Goal: Book appointment/travel/reservation

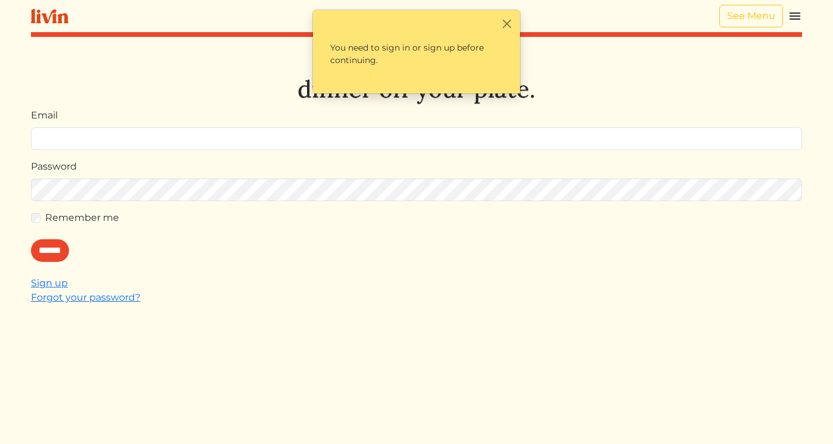
click at [792, 18] on img at bounding box center [795, 16] width 14 height 14
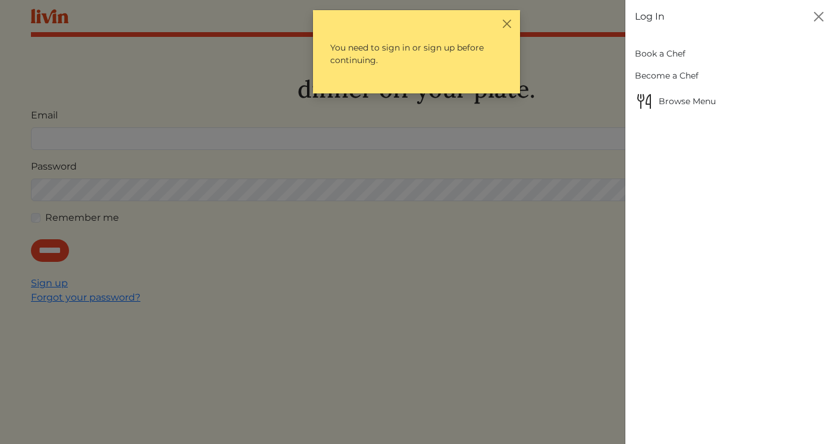
click at [679, 55] on link "Book a Chef" at bounding box center [729, 54] width 189 height 22
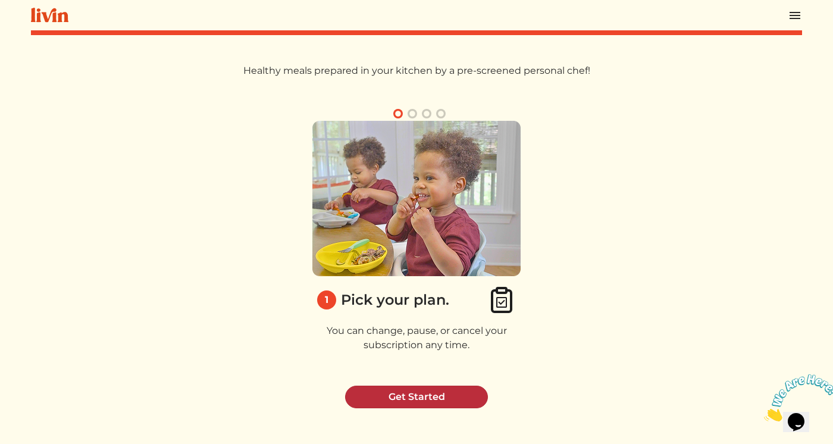
click at [448, 394] on link "Get Started" at bounding box center [416, 397] width 143 height 23
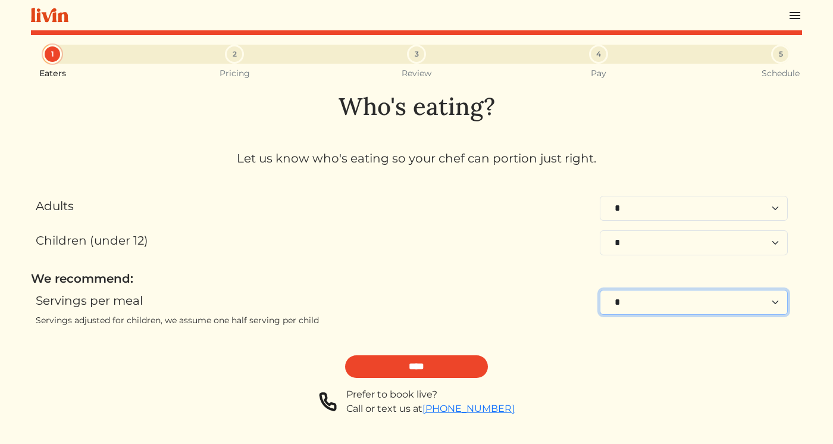
click at [630, 305] on select "* * * * * * * * **" at bounding box center [694, 302] width 188 height 25
select select "*"
click at [600, 290] on select "* * * * * * * * **" at bounding box center [694, 302] width 188 height 25
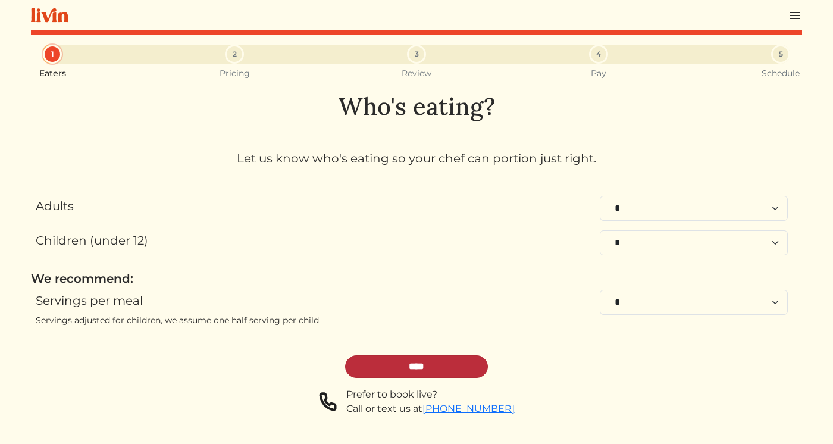
click at [396, 370] on input "****" at bounding box center [416, 366] width 143 height 23
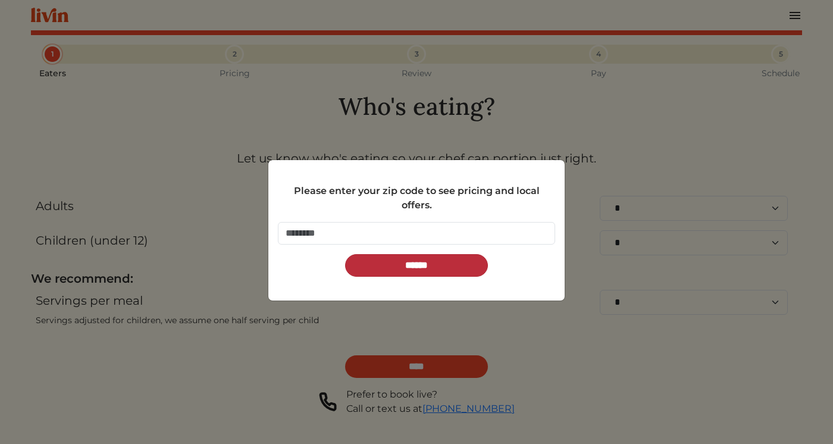
click at [424, 268] on input "******" at bounding box center [416, 265] width 143 height 23
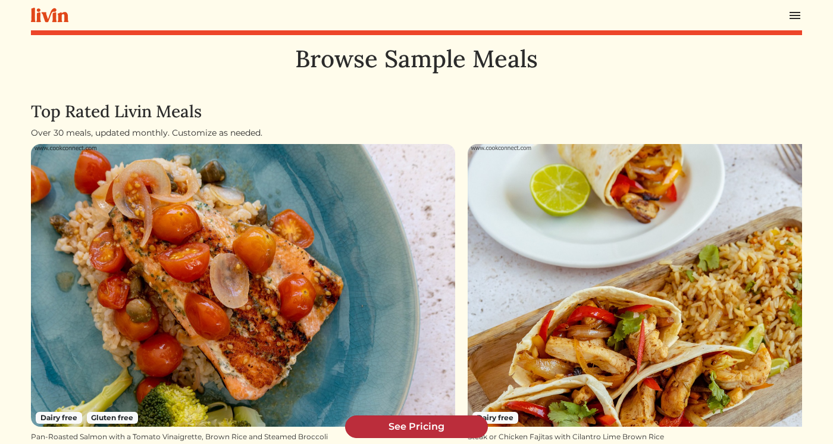
click at [421, 429] on link "See Pricing" at bounding box center [416, 427] width 143 height 23
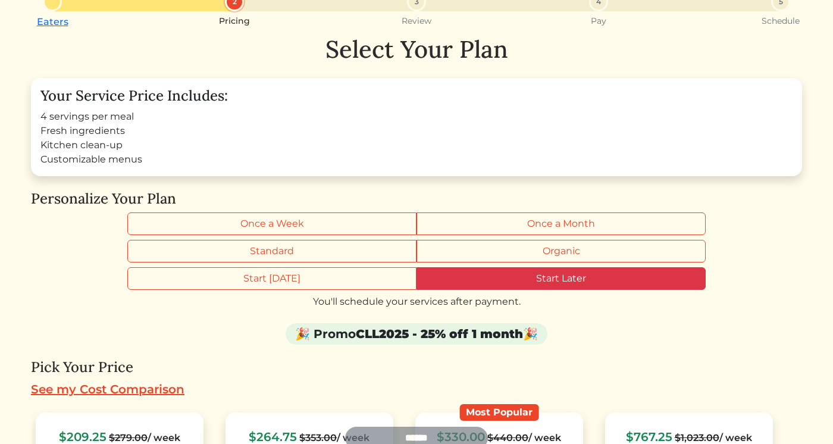
scroll to position [158, 0]
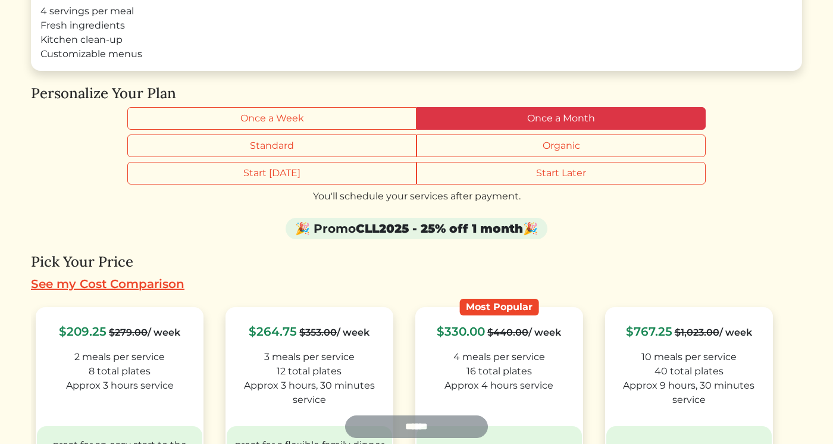
click at [477, 124] on label "Once a Month" at bounding box center [561, 118] width 289 height 23
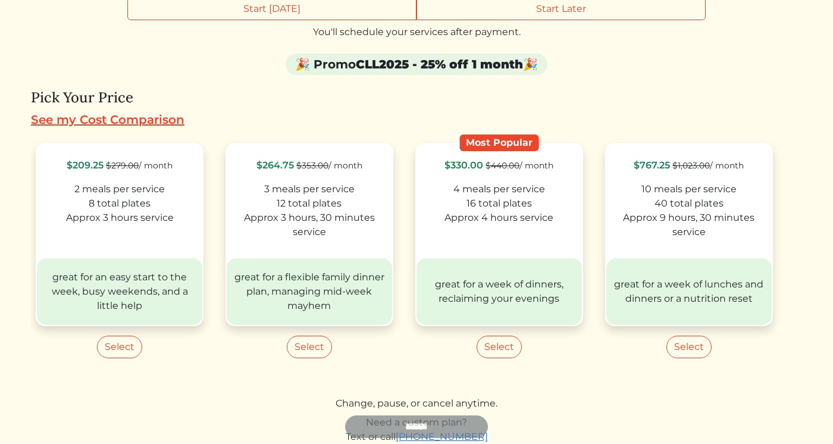
scroll to position [325, 0]
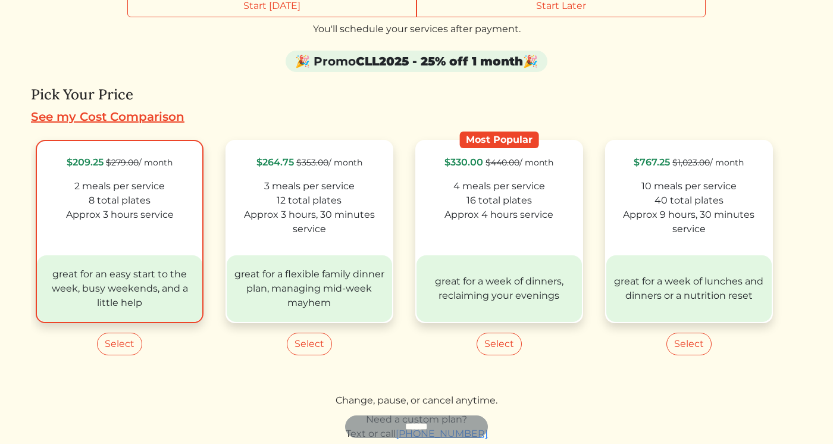
click at [158, 246] on label "$209.25 $279.00 / month 2 meals per service 8 total plates Approx 3 hours servi…" at bounding box center [120, 231] width 168 height 183
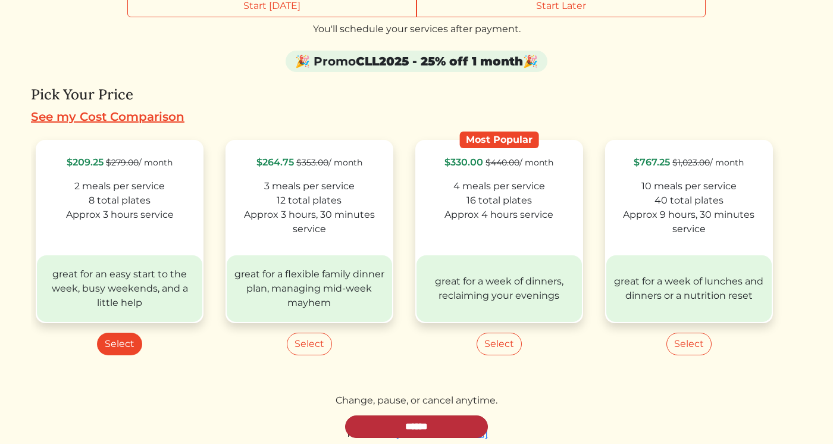
click at [383, 425] on input "******" at bounding box center [416, 427] width 143 height 23
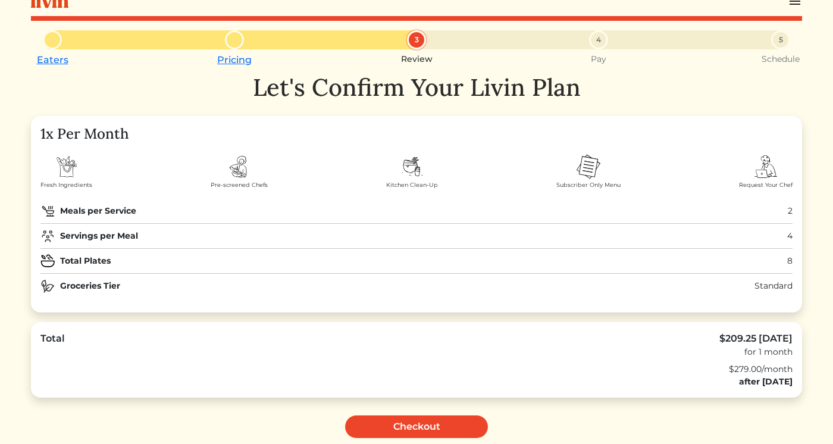
scroll to position [18, 0]
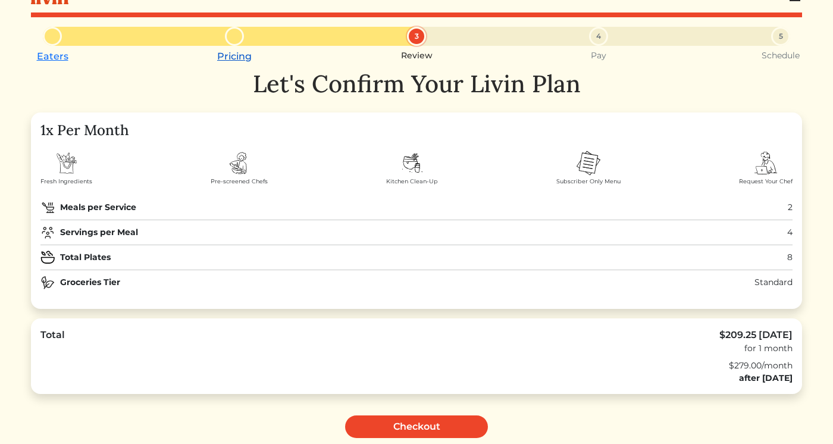
click at [233, 60] on link "Pricing" at bounding box center [234, 56] width 35 height 11
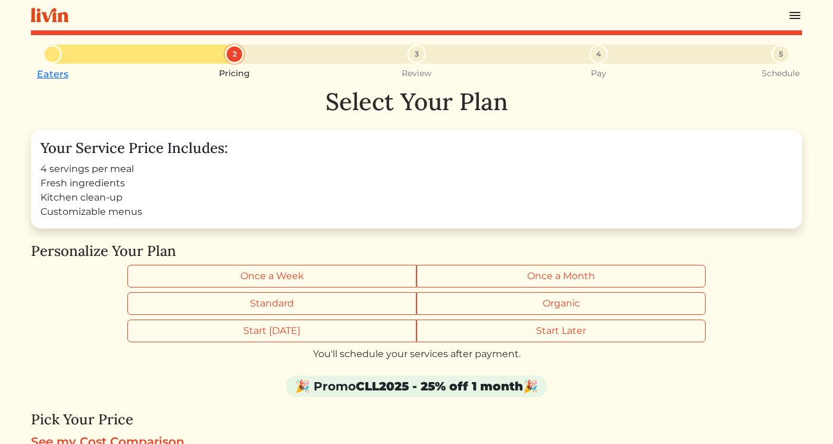
click at [791, 14] on img at bounding box center [795, 15] width 14 height 14
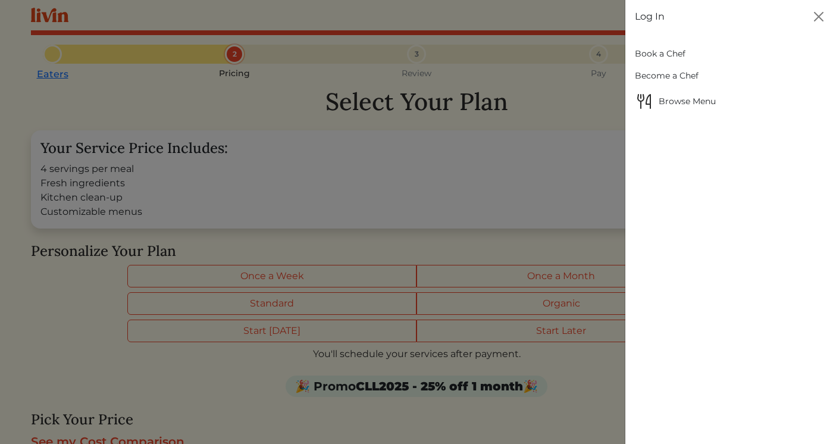
click at [670, 56] on link "Book a Chef" at bounding box center [729, 54] width 189 height 22
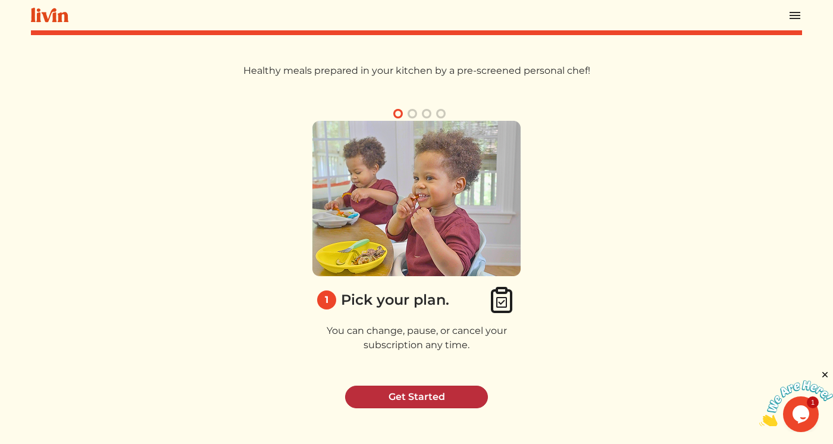
click at [429, 404] on link "Get Started" at bounding box center [416, 397] width 143 height 23
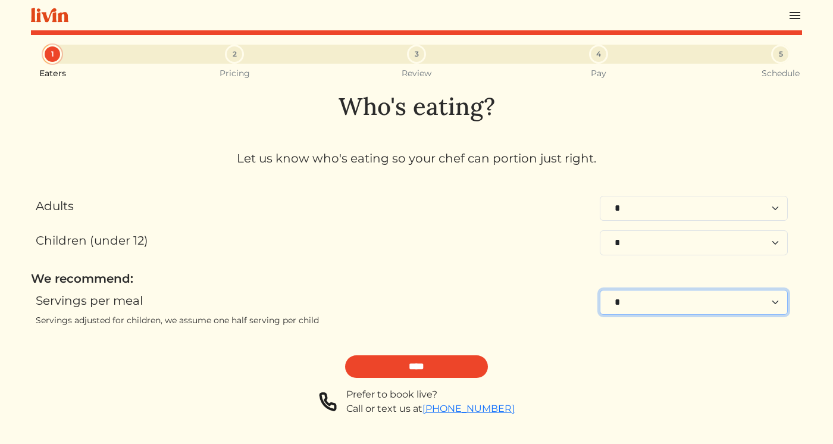
click at [658, 307] on select "* * * * * * * * **" at bounding box center [694, 302] width 188 height 25
select select "*"
click at [600, 290] on select "* * * * * * * * **" at bounding box center [694, 302] width 188 height 25
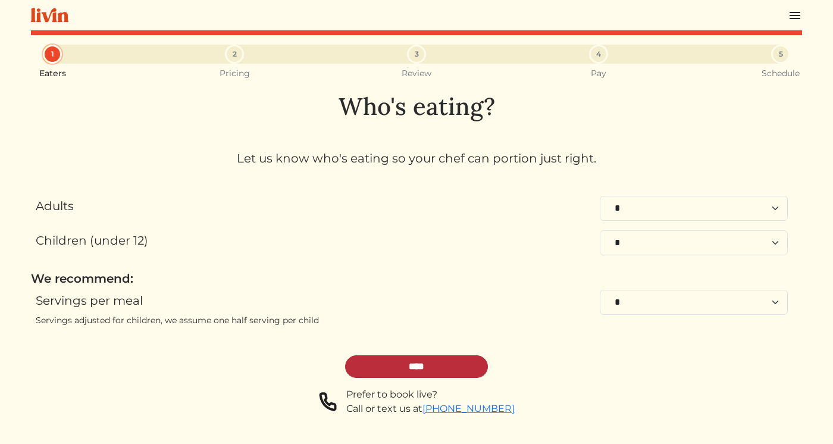
click at [424, 369] on input "****" at bounding box center [416, 366] width 143 height 23
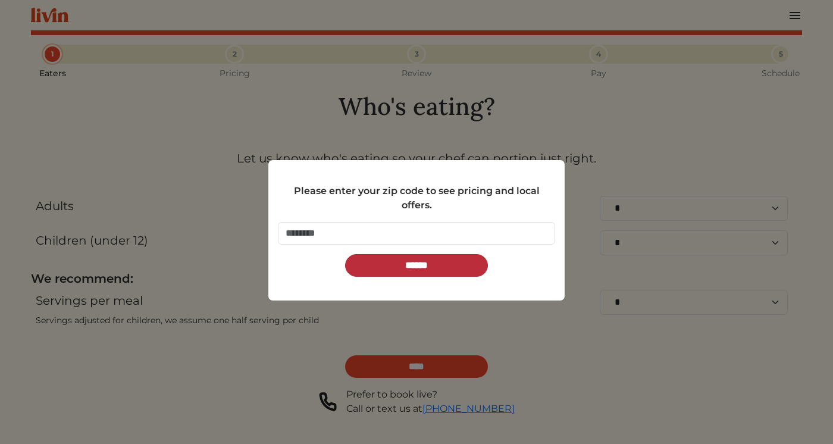
click at [436, 263] on input "******" at bounding box center [416, 265] width 143 height 23
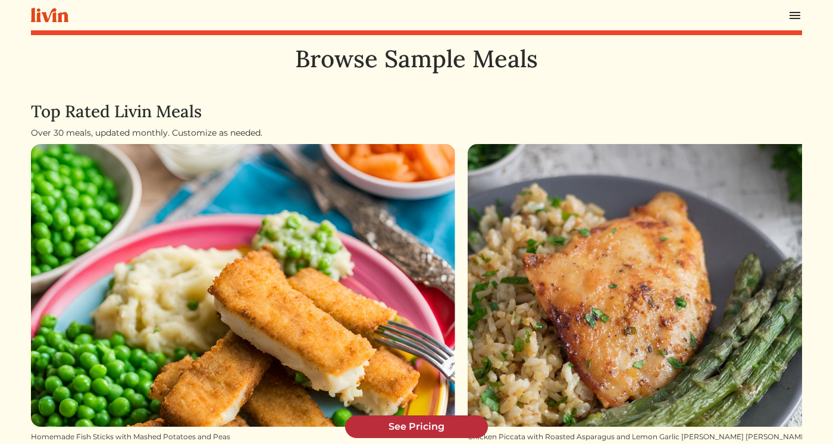
click at [420, 429] on link "See Pricing" at bounding box center [416, 427] width 143 height 23
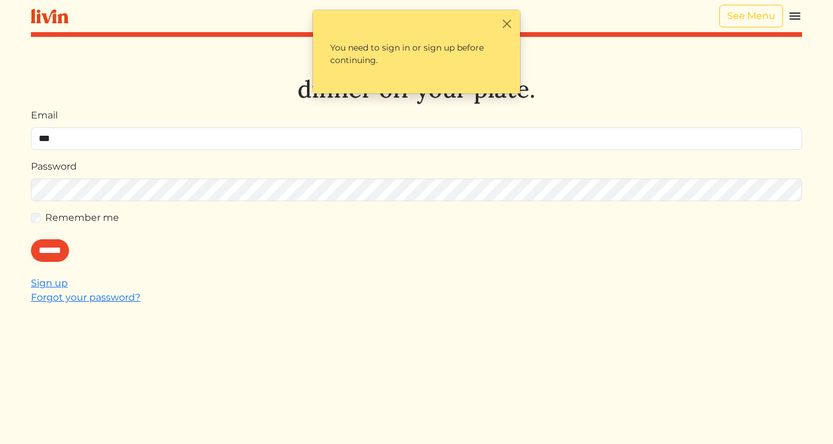
type input "**********"
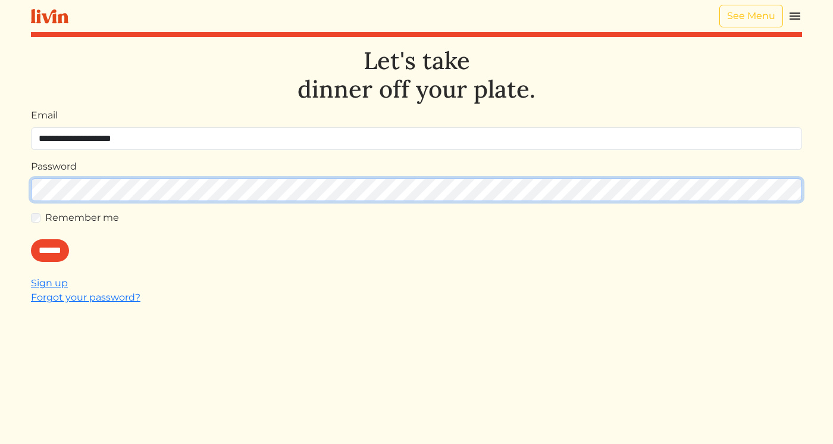
click at [31, 239] on input "******" at bounding box center [50, 250] width 38 height 23
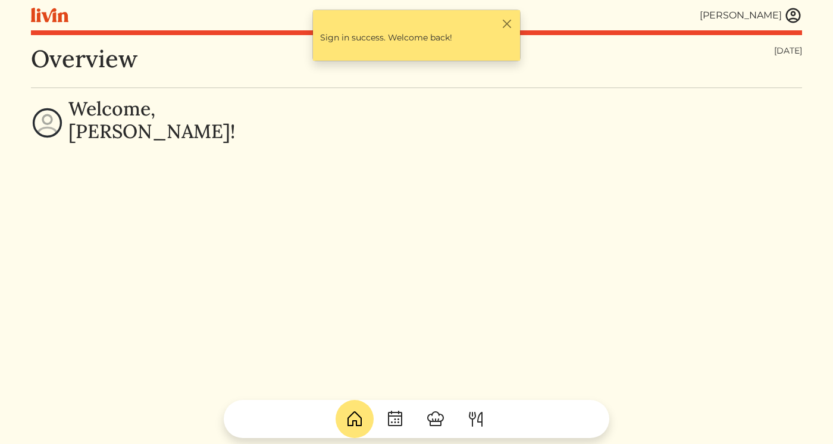
click at [791, 15] on img at bounding box center [794, 16] width 18 height 18
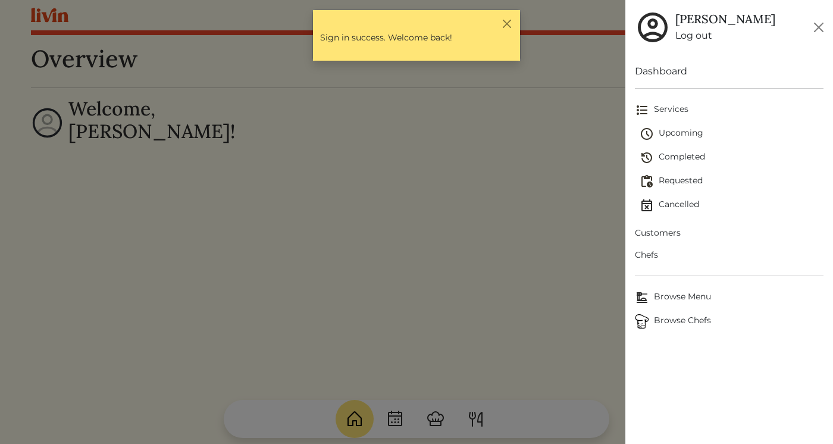
click at [678, 132] on span "Upcoming" at bounding box center [732, 134] width 184 height 14
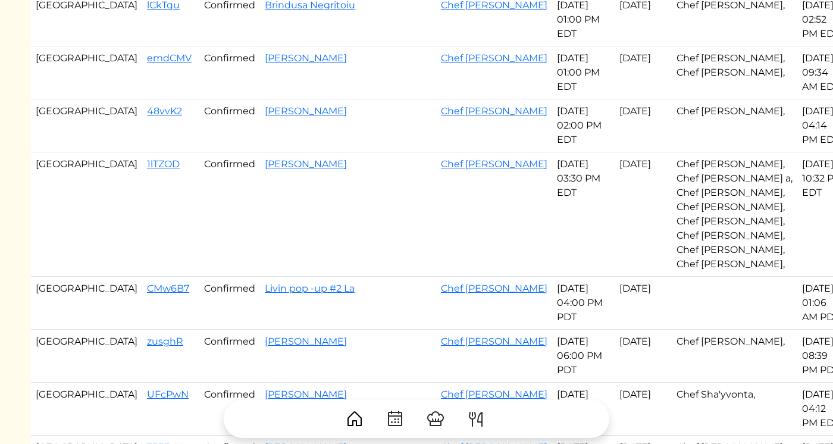
scroll to position [207, 0]
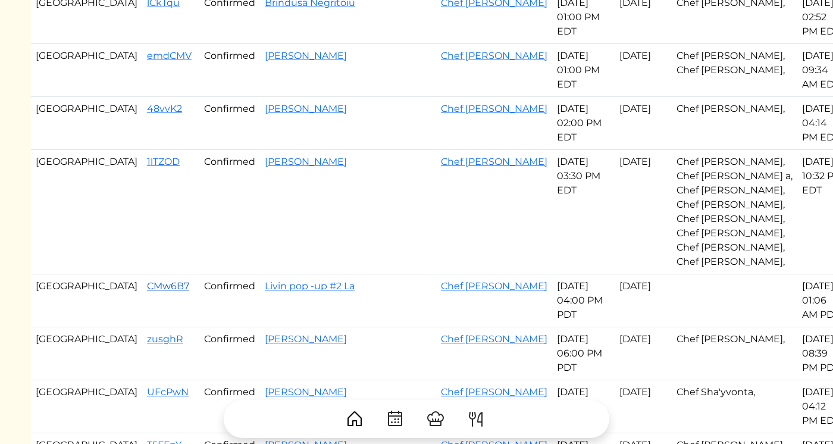
click at [147, 286] on link "CMw6B7" at bounding box center [168, 285] width 42 height 11
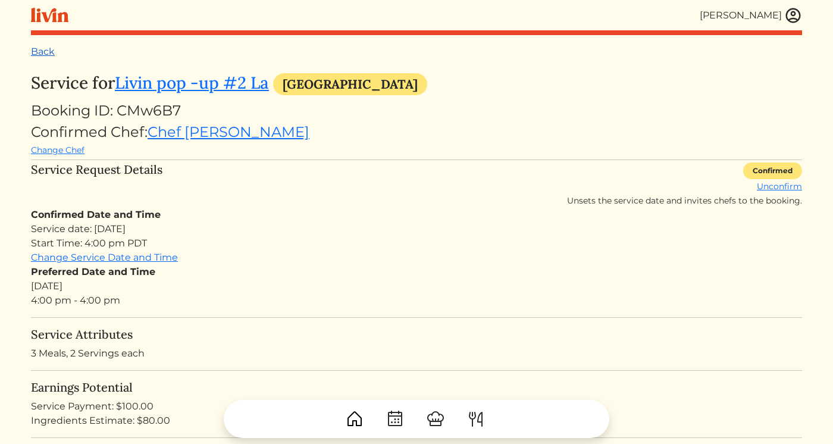
click at [38, 51] on link "Back" at bounding box center [43, 51] width 24 height 11
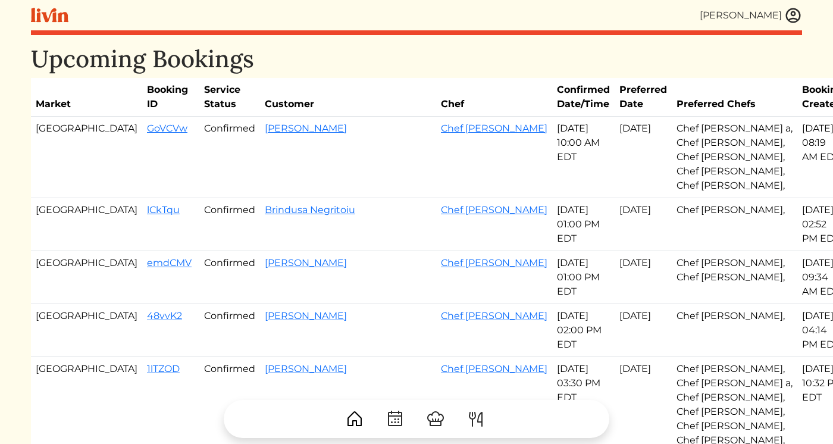
click at [799, 11] on img at bounding box center [794, 16] width 18 height 18
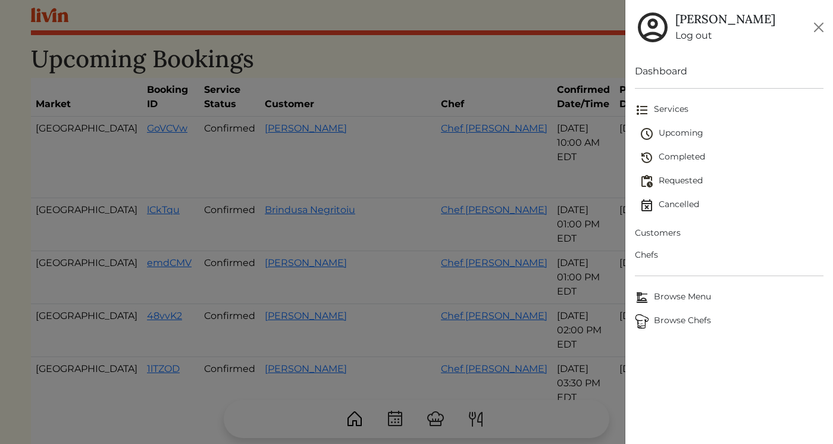
click at [676, 183] on span "Requested" at bounding box center [732, 181] width 184 height 14
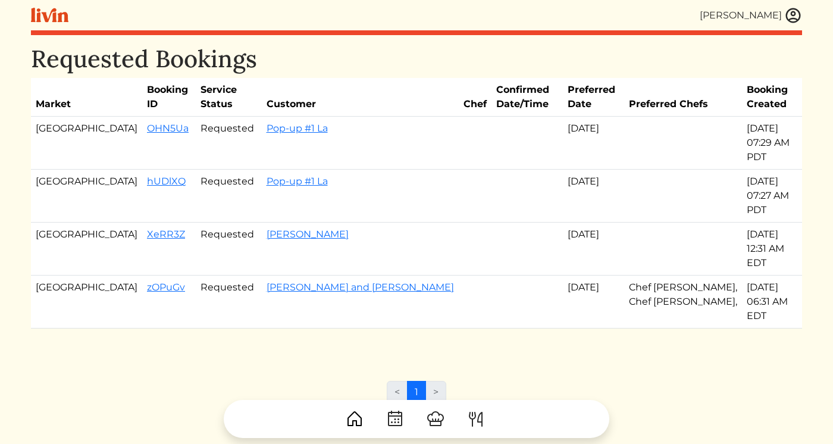
click at [797, 18] on img at bounding box center [794, 16] width 18 height 18
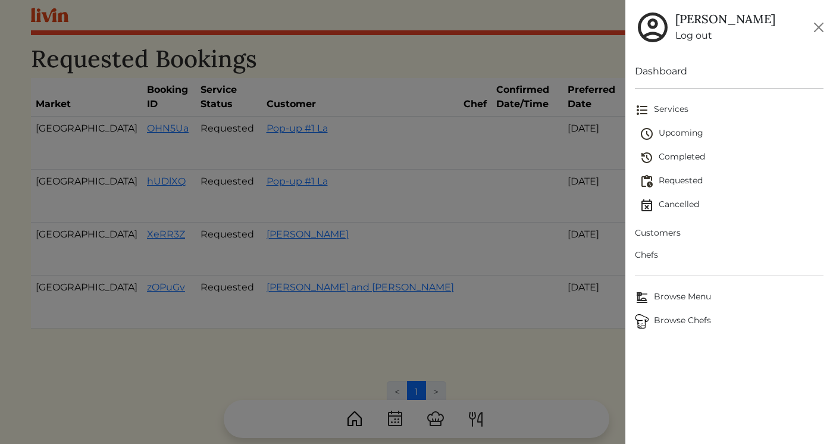
click at [692, 131] on span "Upcoming" at bounding box center [732, 134] width 184 height 14
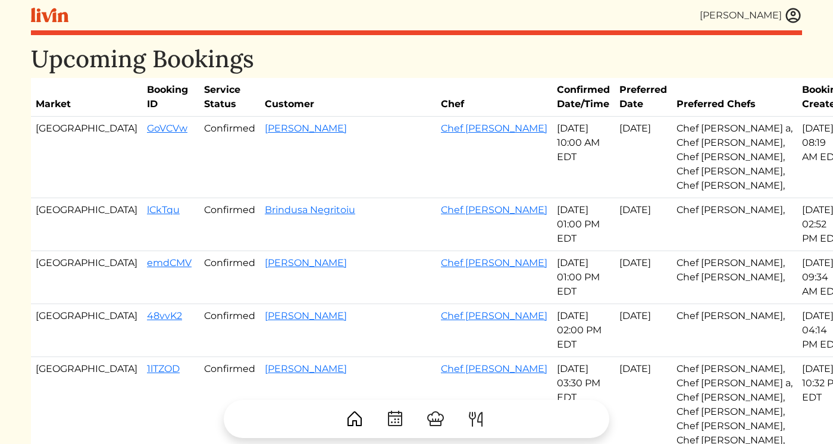
click at [799, 15] on img at bounding box center [794, 16] width 18 height 18
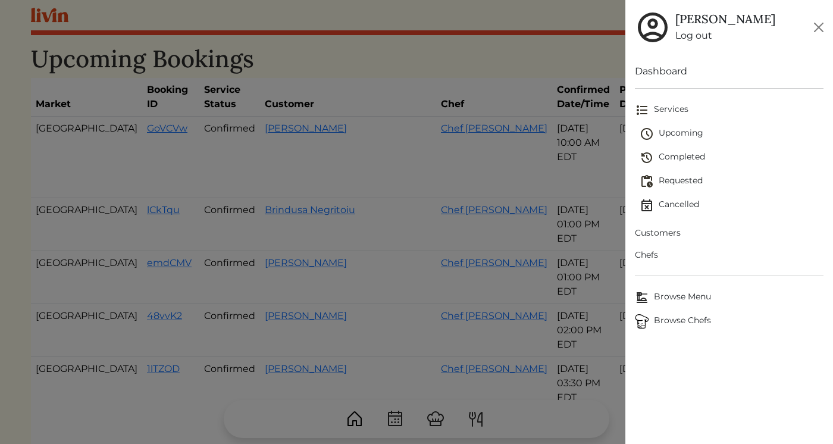
click at [666, 186] on span "Requested" at bounding box center [732, 181] width 184 height 14
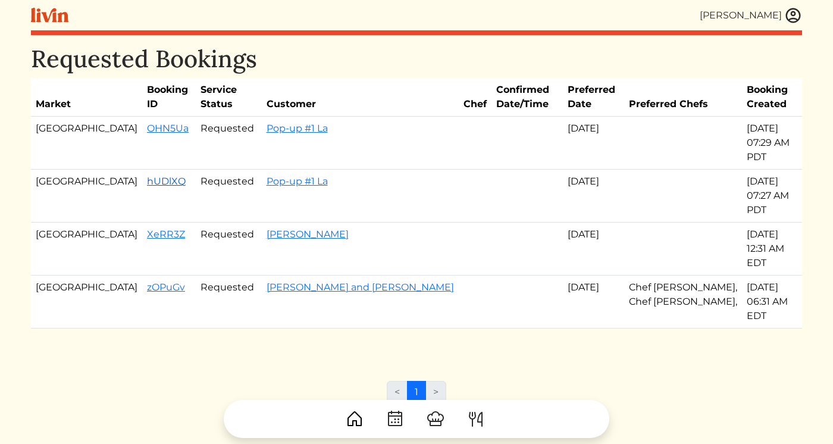
click at [147, 176] on link "hUDlXQ" at bounding box center [166, 181] width 39 height 11
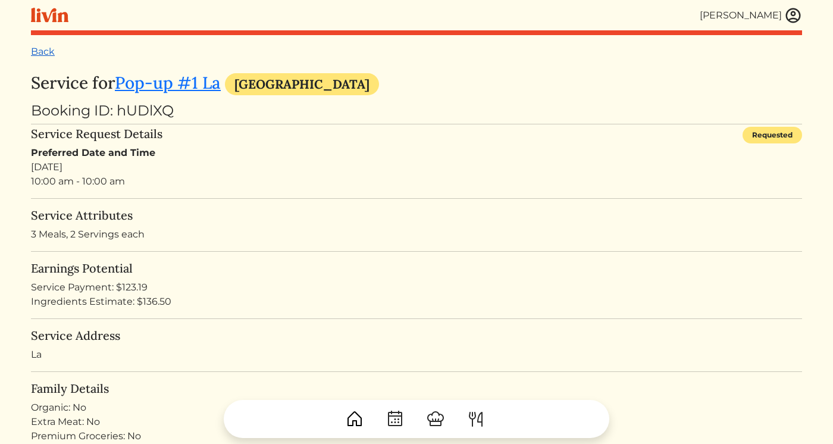
click at [37, 55] on link "Back" at bounding box center [43, 51] width 24 height 11
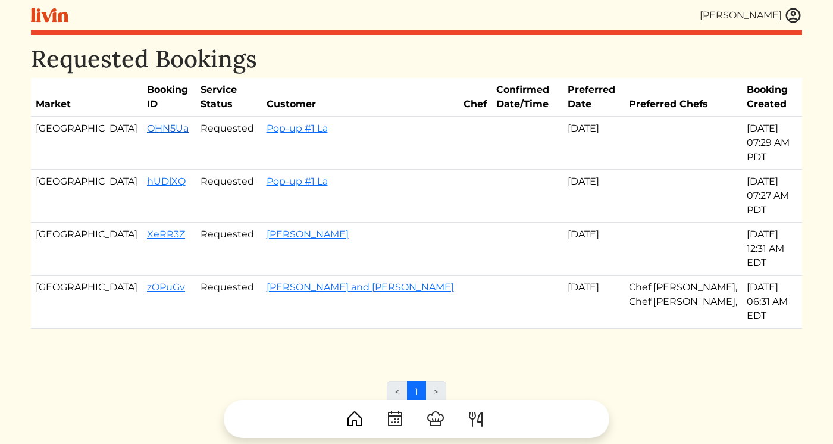
click at [147, 130] on link "OHN5Ua" at bounding box center [168, 128] width 42 height 11
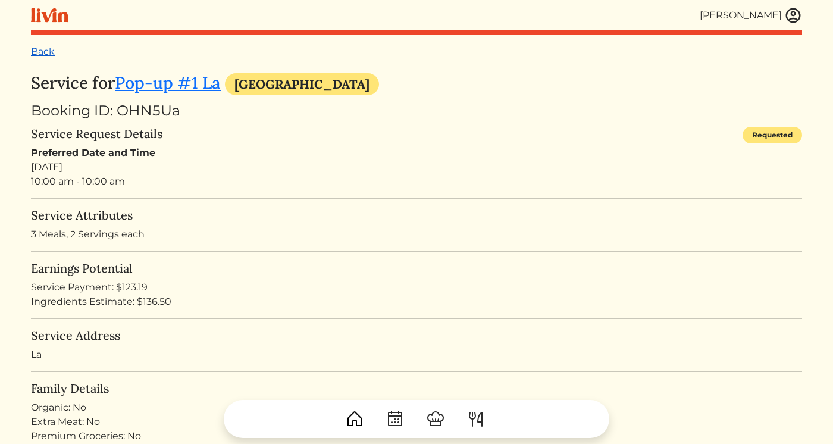
click at [45, 52] on link "Back" at bounding box center [43, 51] width 24 height 11
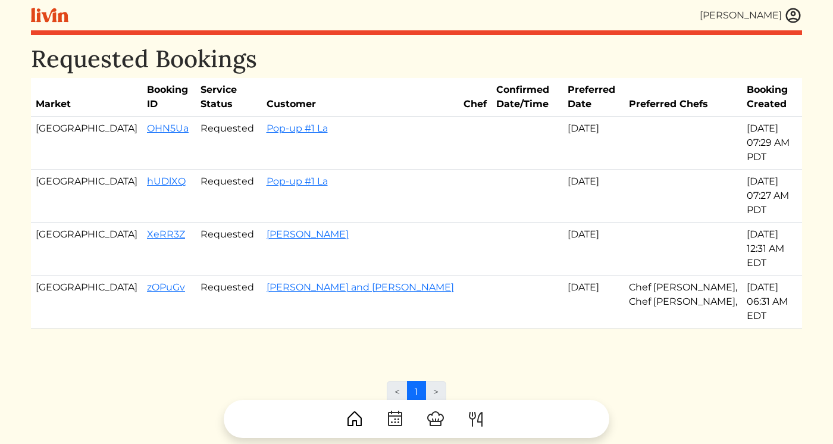
click at [791, 14] on img at bounding box center [794, 16] width 18 height 18
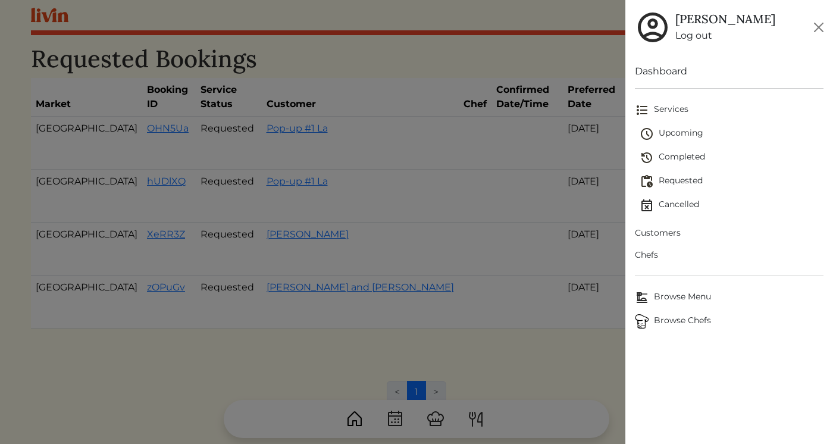
click at [670, 129] on span "Upcoming" at bounding box center [732, 134] width 184 height 14
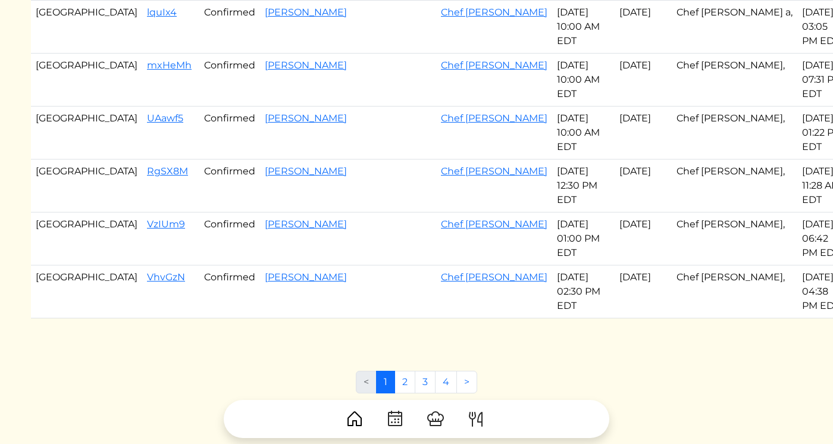
scroll to position [990, 0]
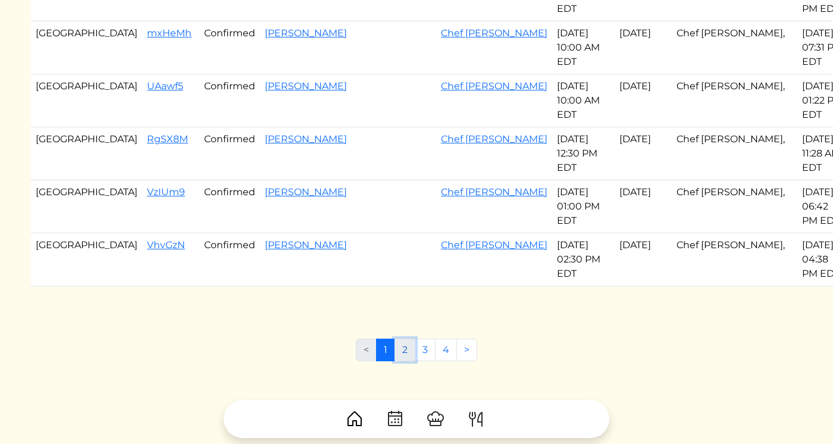
click at [406, 339] on link "2" at bounding box center [405, 350] width 21 height 23
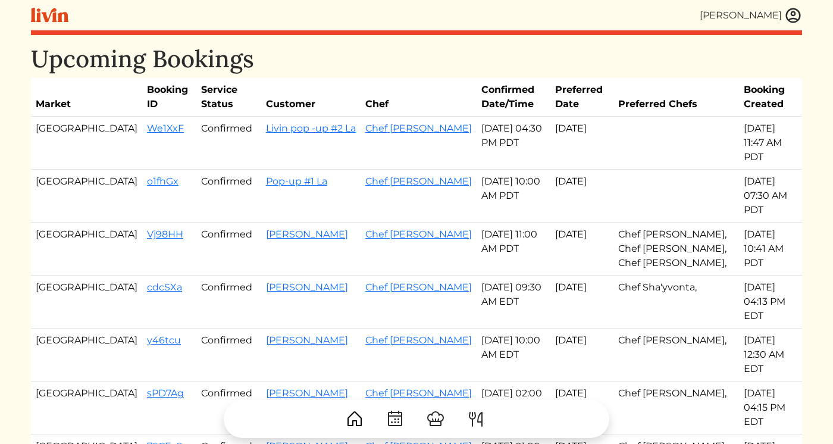
click at [797, 14] on img at bounding box center [794, 16] width 18 height 18
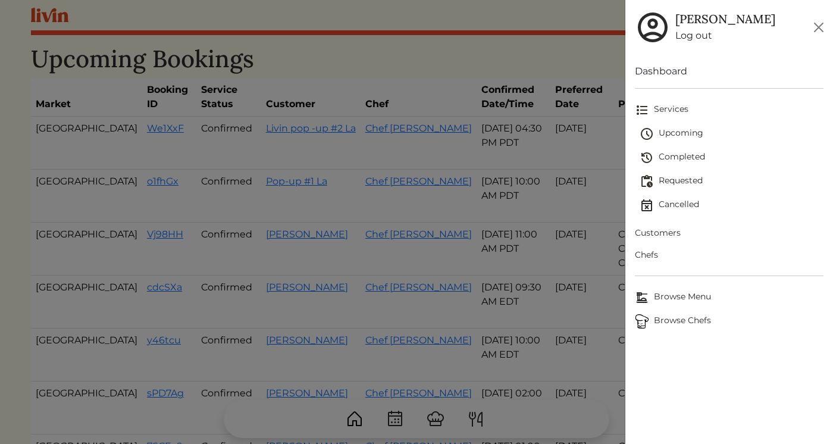
click at [697, 133] on span "Upcoming" at bounding box center [732, 134] width 184 height 14
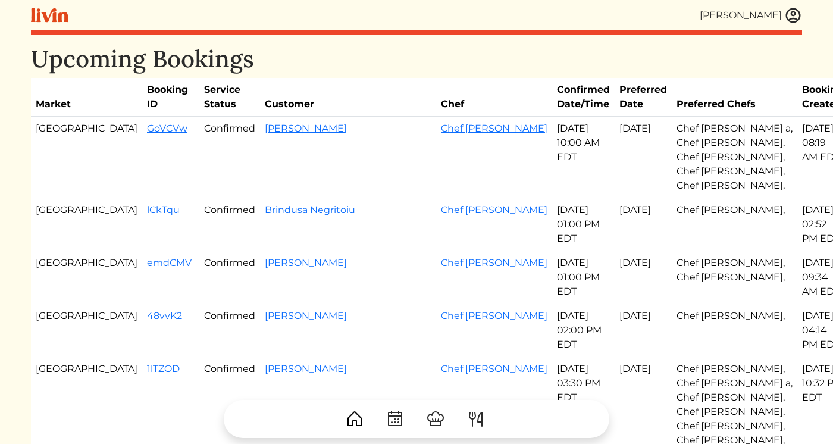
click at [790, 15] on img at bounding box center [794, 16] width 18 height 18
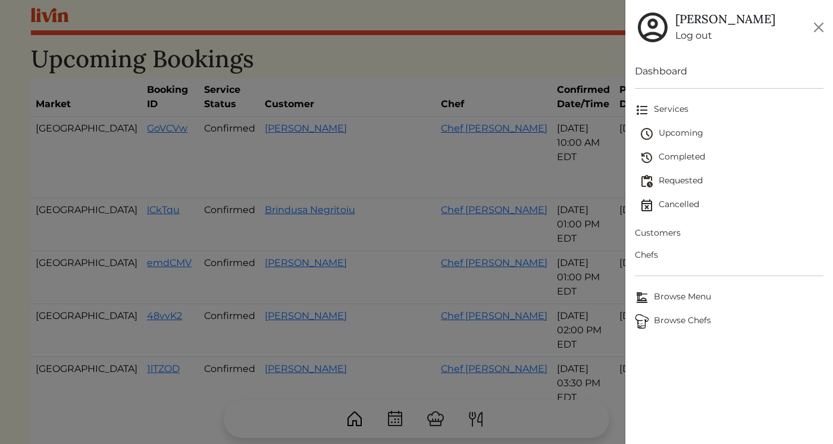
click at [670, 183] on span "Requested" at bounding box center [732, 181] width 184 height 14
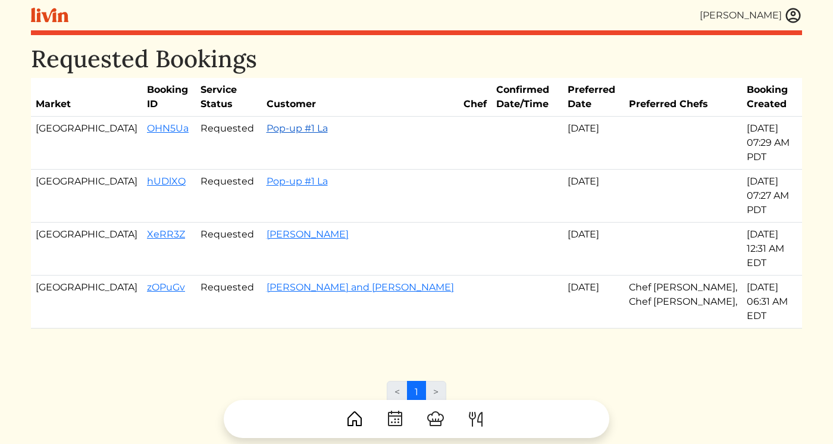
click at [267, 132] on link "Pop-up #1 La" at bounding box center [297, 128] width 61 height 11
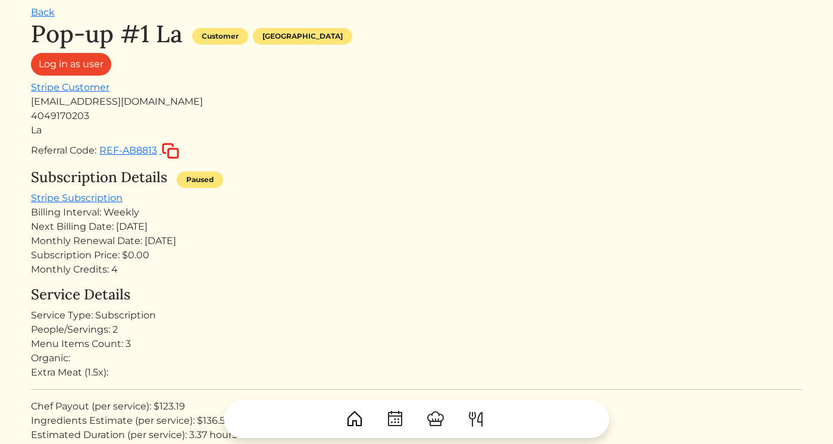
scroll to position [41, 0]
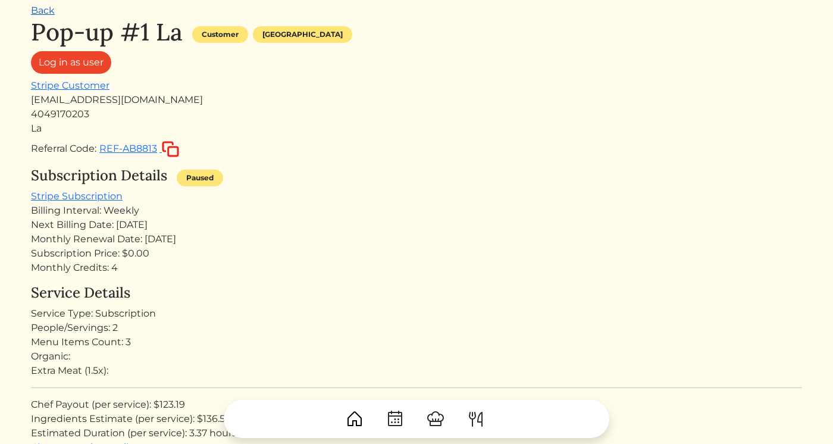
click at [40, 7] on link "Back" at bounding box center [43, 10] width 24 height 11
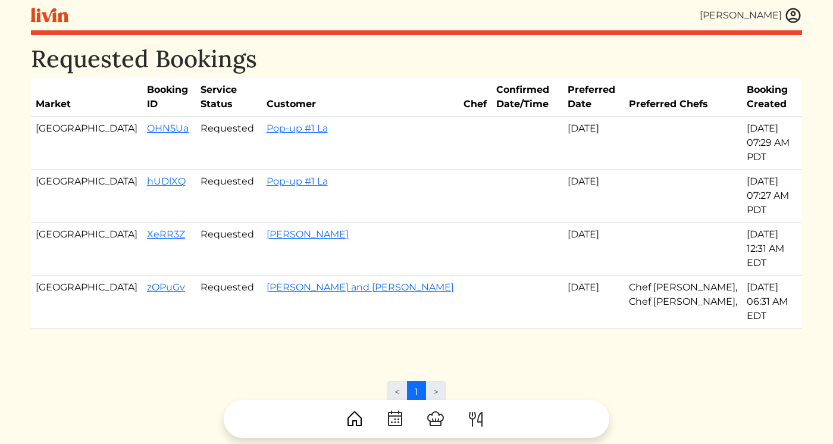
click at [791, 13] on img at bounding box center [794, 16] width 18 height 18
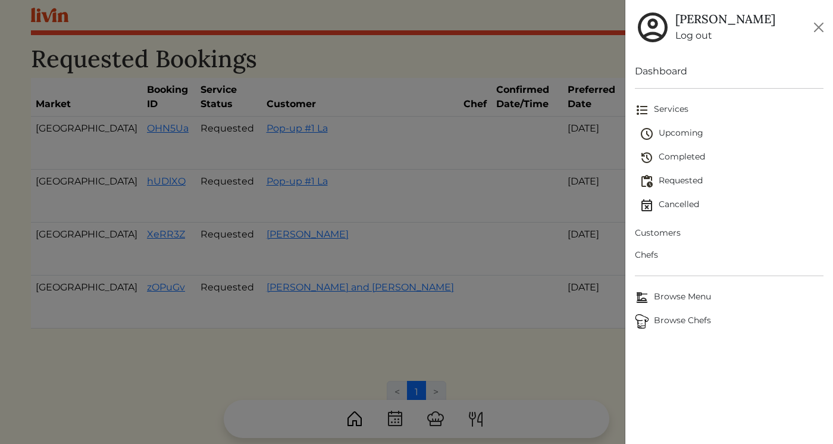
click at [681, 136] on span "Upcoming" at bounding box center [732, 134] width 184 height 14
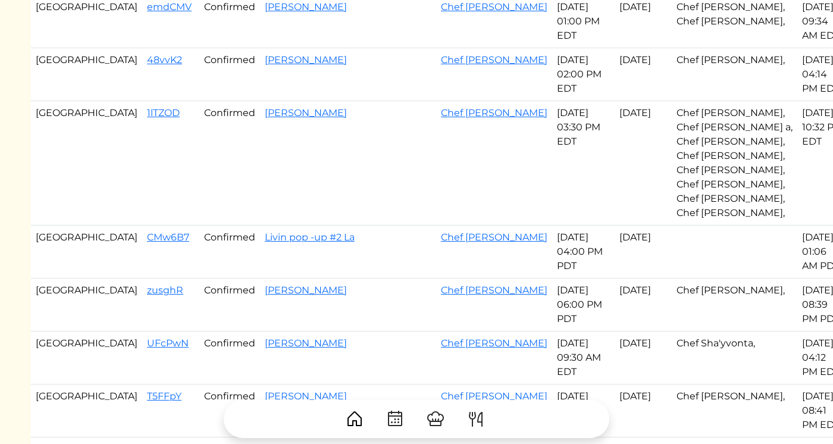
scroll to position [267, 0]
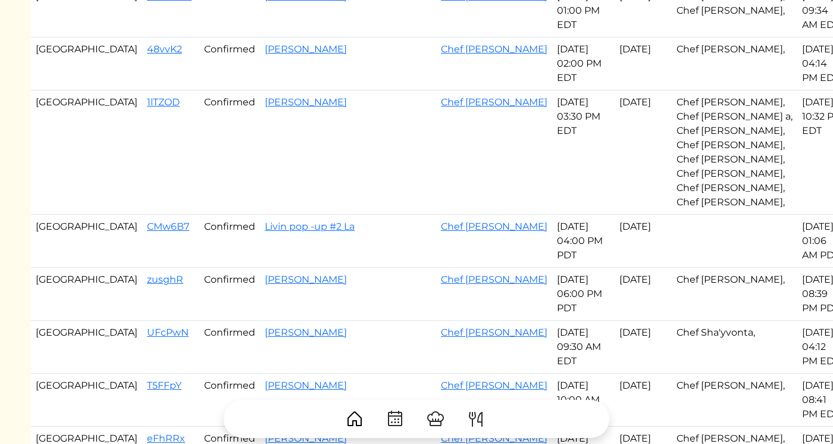
click at [142, 235] on td "CMw6B7" at bounding box center [170, 241] width 57 height 53
click at [147, 228] on link "CMw6B7" at bounding box center [168, 226] width 42 height 11
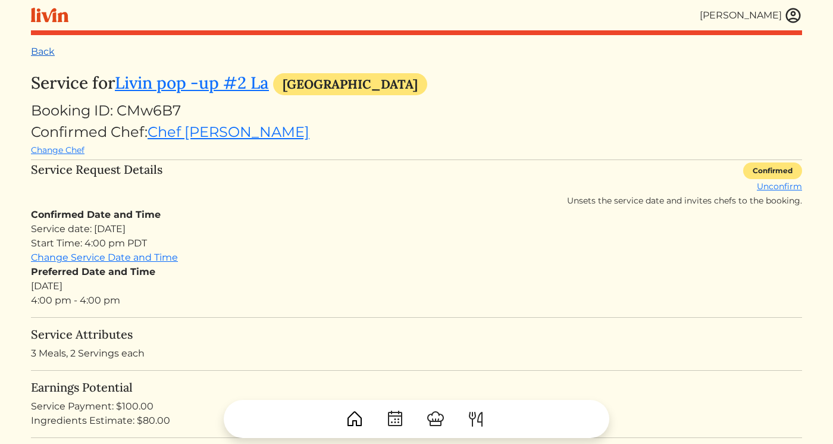
click at [46, 50] on link "Back" at bounding box center [43, 51] width 24 height 11
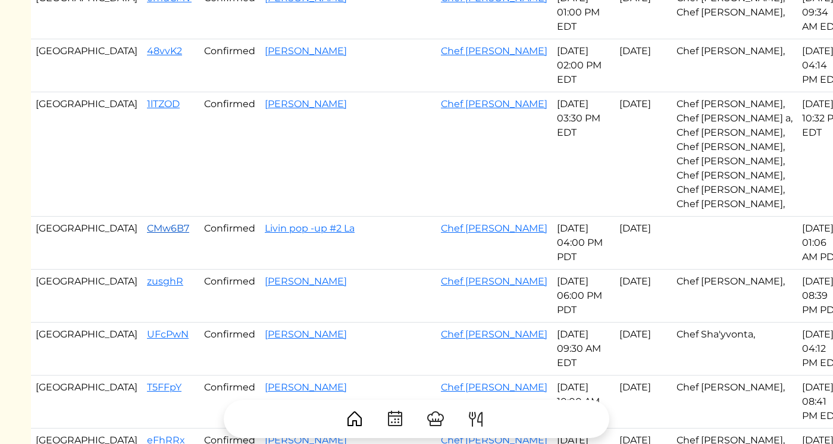
click at [147, 223] on link "CMw6B7" at bounding box center [168, 228] width 42 height 11
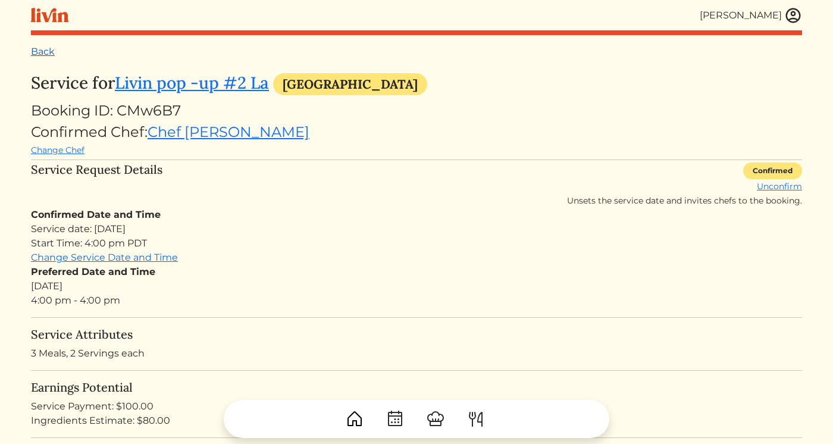
click at [52, 52] on link "Back" at bounding box center [43, 51] width 24 height 11
